Goal: Check status

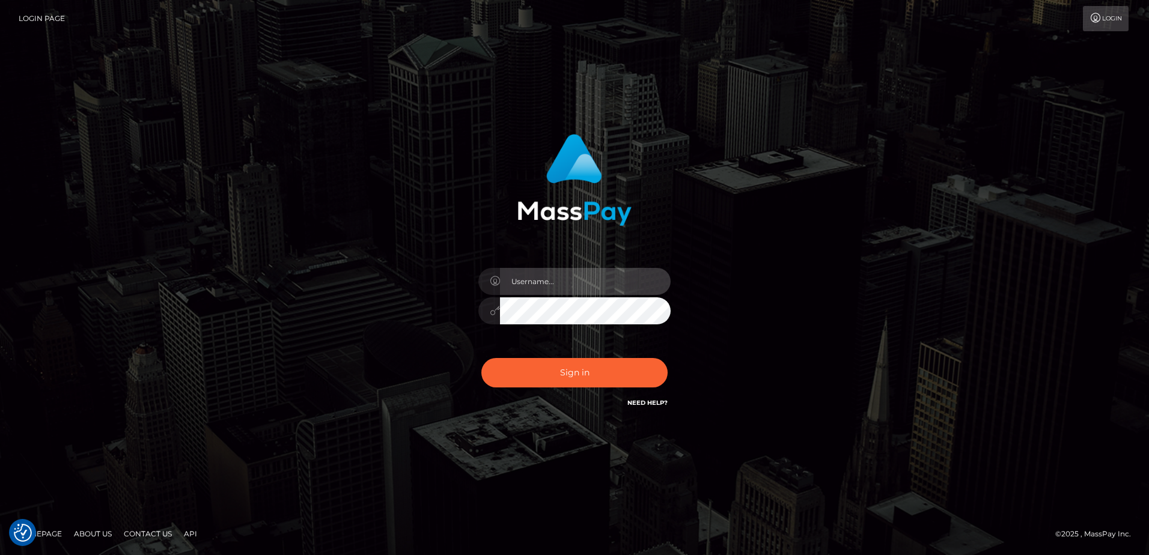
type input "Dan"
click at [371, 342] on div "Dan Sign in" at bounding box center [574, 278] width 685 height 306
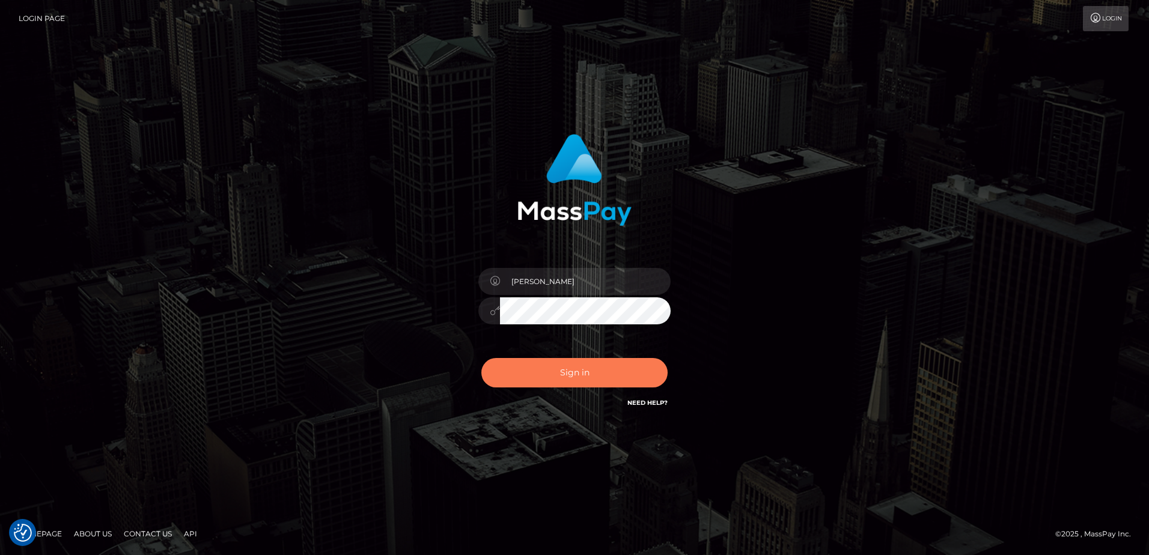
click at [563, 386] on button "Sign in" at bounding box center [574, 372] width 186 height 29
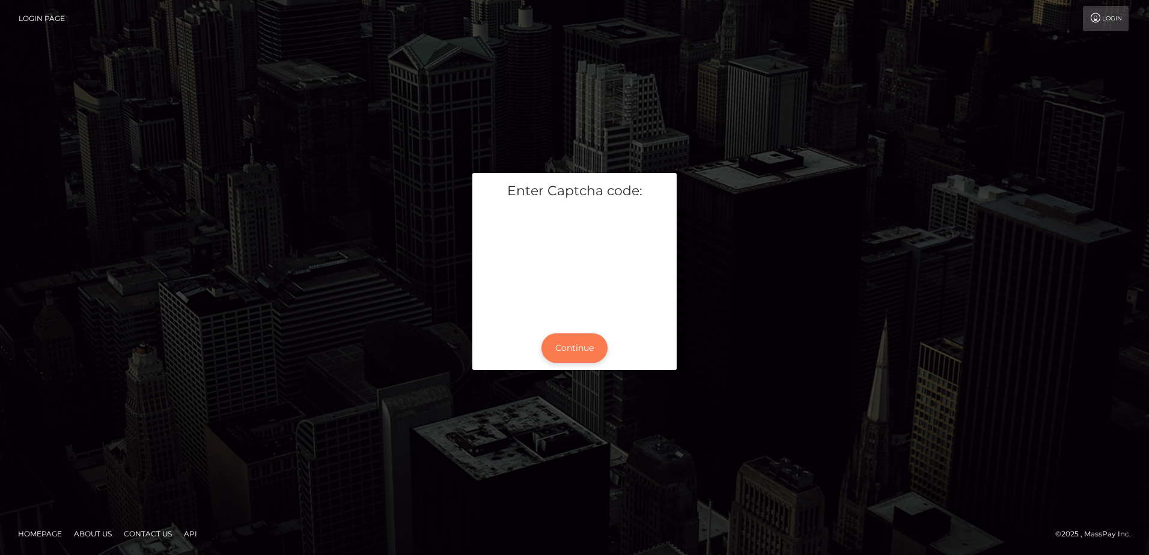
drag, startPoint x: 578, startPoint y: 347, endPoint x: 545, endPoint y: 351, distance: 33.3
click at [578, 347] on button "Continue" at bounding box center [574, 347] width 66 height 29
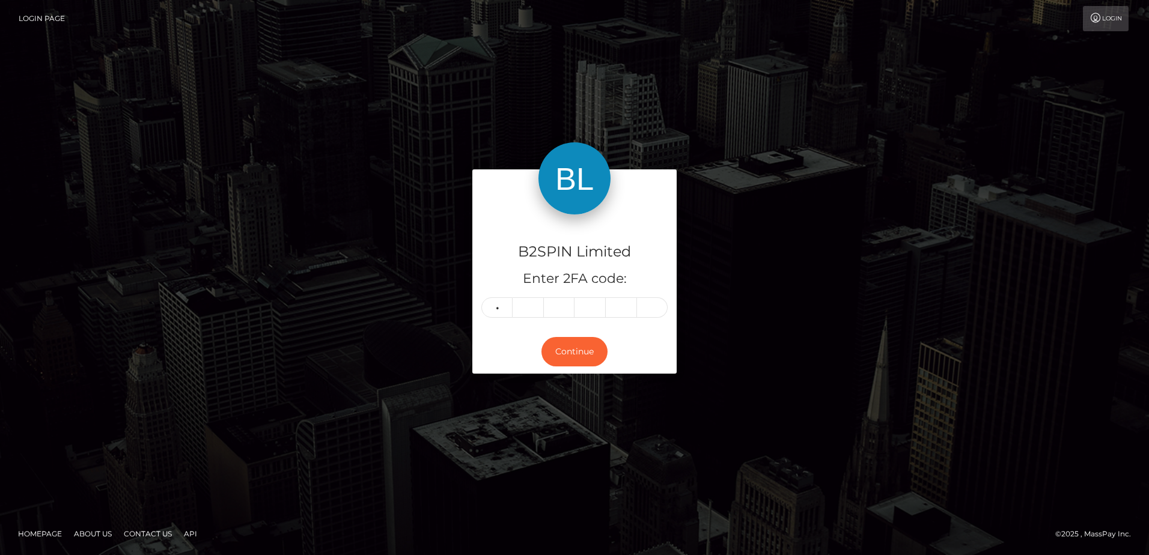
type input "5"
type input "7"
type input "4"
type input "1"
type input "5"
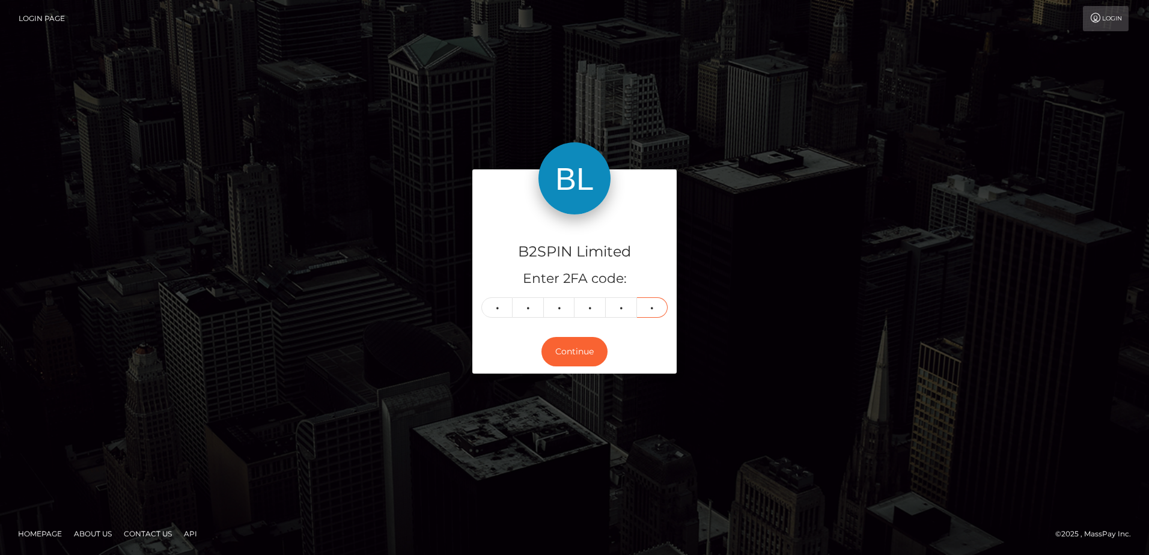
type input "8"
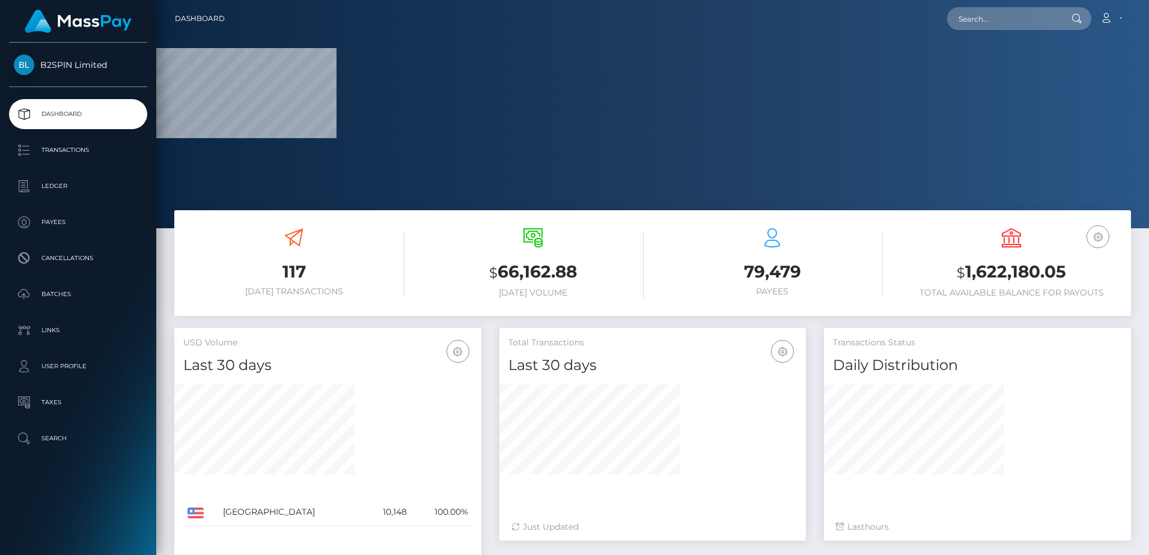
drag, startPoint x: 315, startPoint y: 324, endPoint x: 422, endPoint y: 324, distance: 107.5
click at [317, 324] on div "117 [DATE] Transactions $ 66,162.88 [DATE] Volume 79,479 $" at bounding box center [652, 269] width 974 height 118
click at [1005, 282] on h3 "$ 1,622,180.05" at bounding box center [1010, 272] width 221 height 25
copy h3 "1,622,180.05"
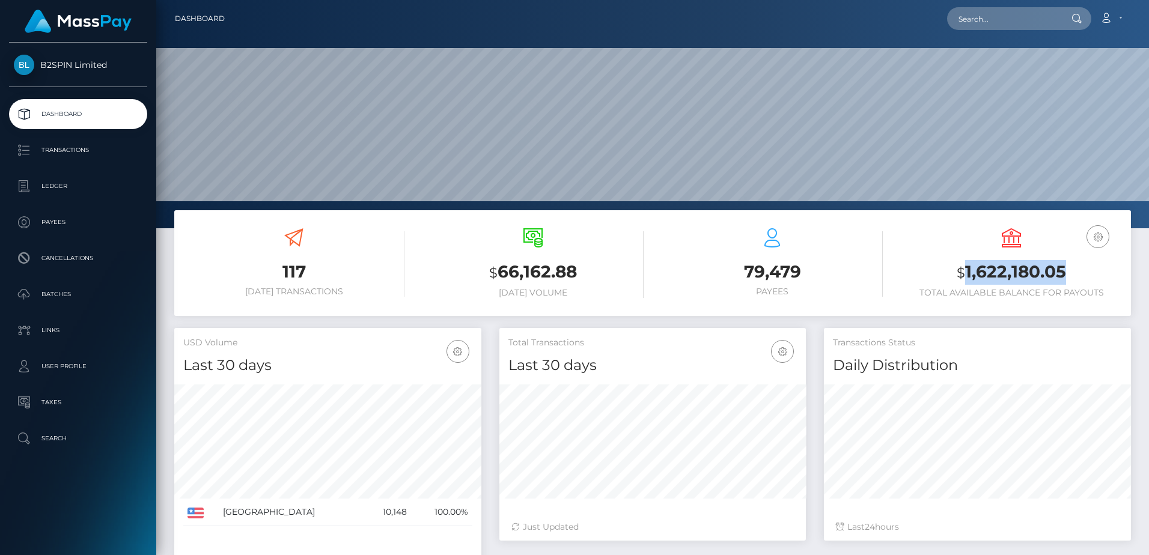
scroll to position [213, 306]
